Goal: Transaction & Acquisition: Purchase product/service

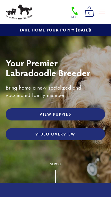
click at [88, 114] on link "View Puppies" at bounding box center [56, 114] width 100 height 12
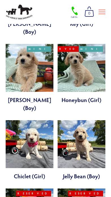
scroll to position [389, 0]
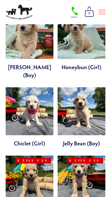
click at [19, 98] on link at bounding box center [30, 117] width 48 height 60
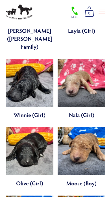
scroll to position [1120, 0]
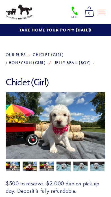
click at [30, 168] on img at bounding box center [30, 166] width 14 height 11
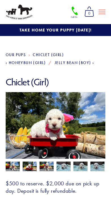
click at [78, 166] on img at bounding box center [81, 166] width 14 height 11
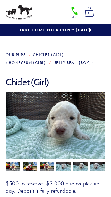
click at [100, 169] on img at bounding box center [98, 166] width 14 height 11
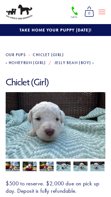
click at [13, 165] on img at bounding box center [13, 166] width 14 height 11
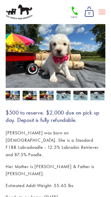
scroll to position [83, 0]
